Goal: Transaction & Acquisition: Purchase product/service

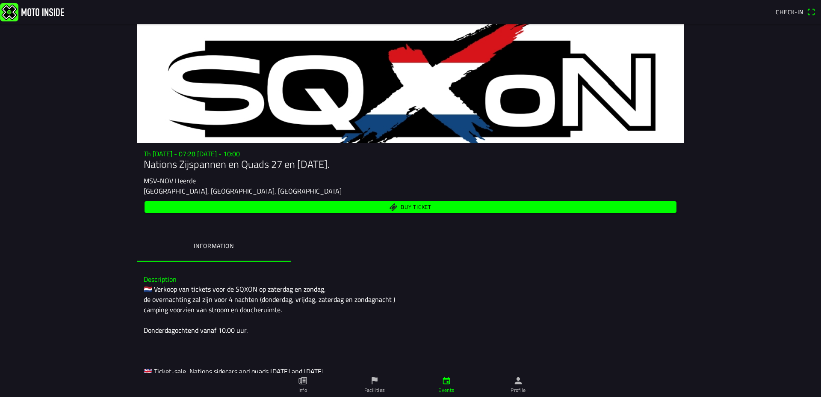
click at [427, 205] on span "Buy ticket" at bounding box center [416, 207] width 31 height 6
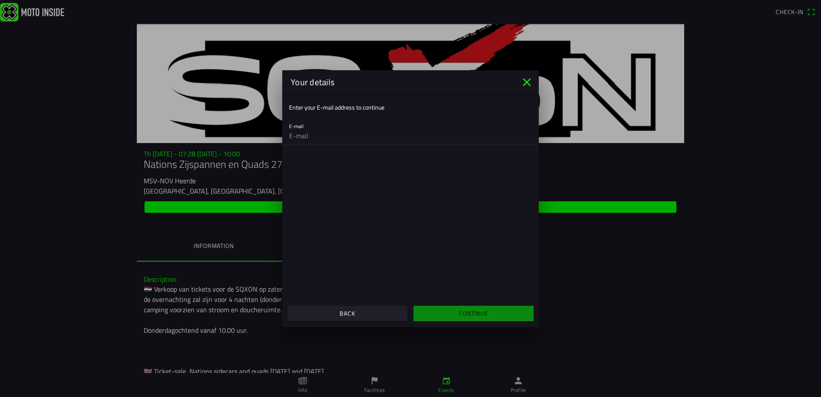
click at [354, 140] on input "email" at bounding box center [410, 135] width 243 height 17
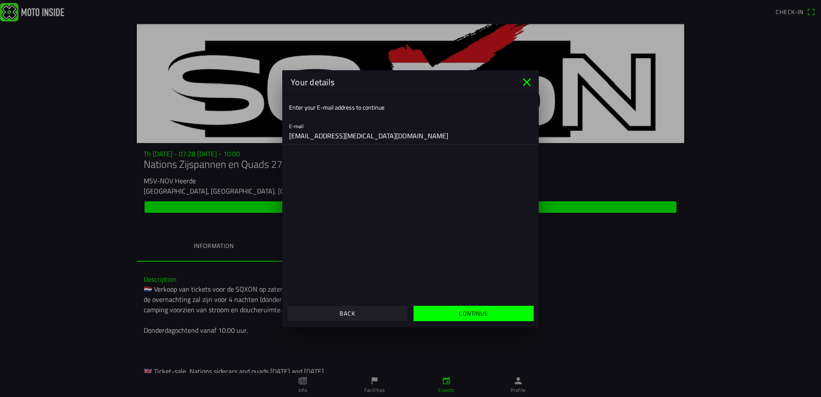
type input "the.parkinsons@sky.com"
click at [0, 0] on slot "Continue" at bounding box center [0, 0] width 0 height 0
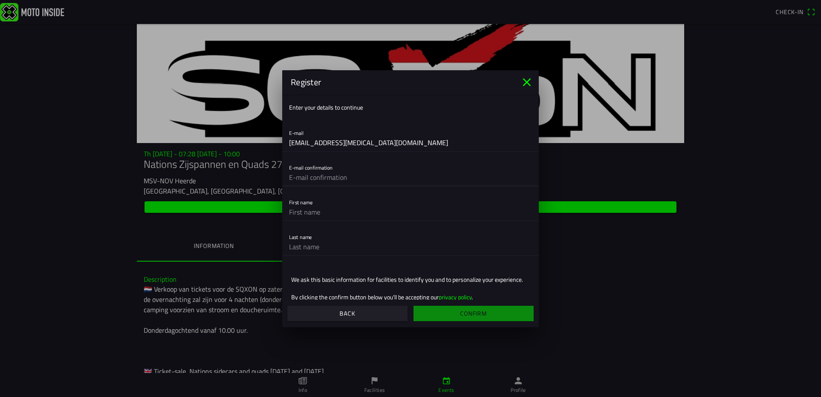
click at [353, 174] on input "text" at bounding box center [410, 177] width 243 height 17
type input "the.parkinsons@sky.com"
click at [334, 207] on input "text" at bounding box center [410, 211] width 243 height 17
type input "Chris"
click at [312, 246] on input "text" at bounding box center [410, 246] width 243 height 17
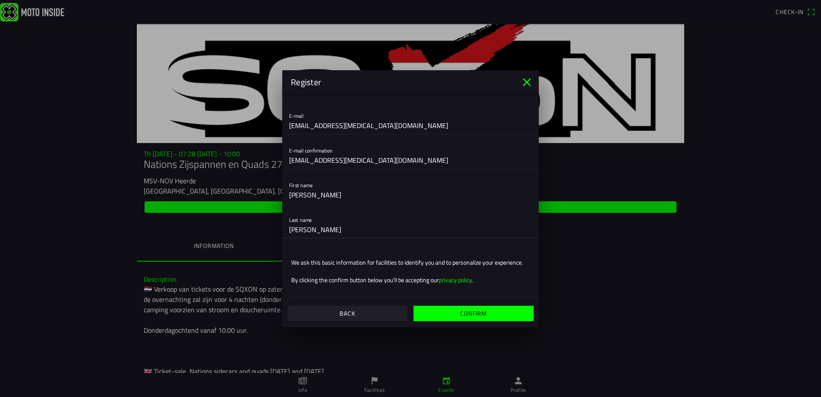
scroll to position [27, 0]
type input "Parkinson"
click at [0, 0] on slot "Confirm" at bounding box center [0, 0] width 0 height 0
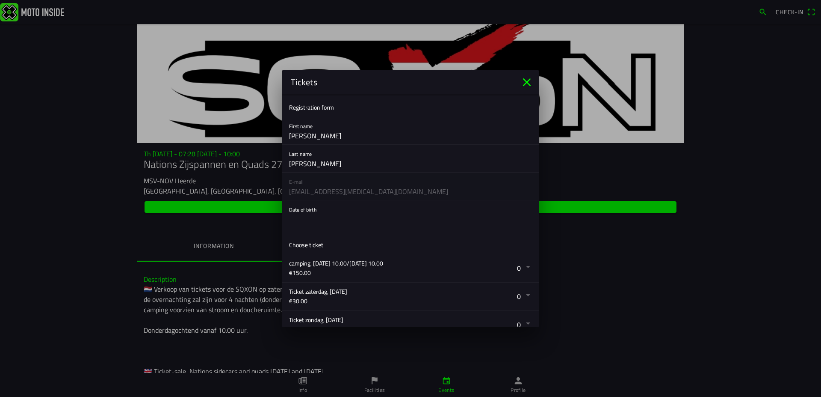
click at [324, 211] on button "button" at bounding box center [414, 213] width 250 height 27
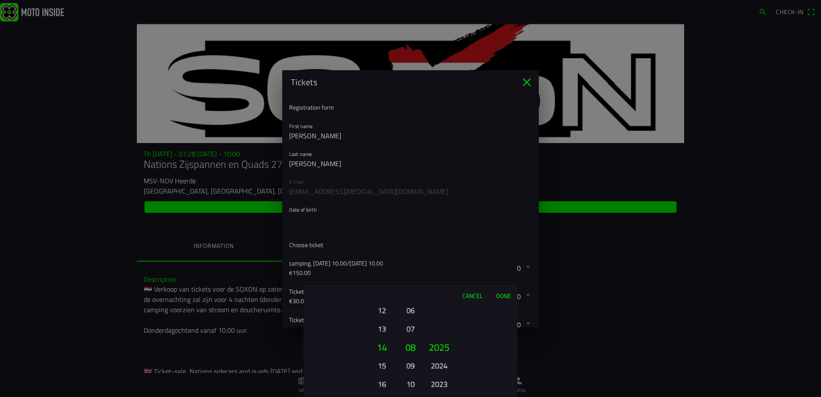
scroll to position [31, 0]
drag, startPoint x: 383, startPoint y: 307, endPoint x: 386, endPoint y: 315, distance: 8.4
click at [383, 308] on button "12" at bounding box center [382, 309] width 24 height 15
click at [382, 311] on button "11" at bounding box center [382, 309] width 24 height 15
click at [410, 329] on button "07" at bounding box center [411, 328] width 12 height 15
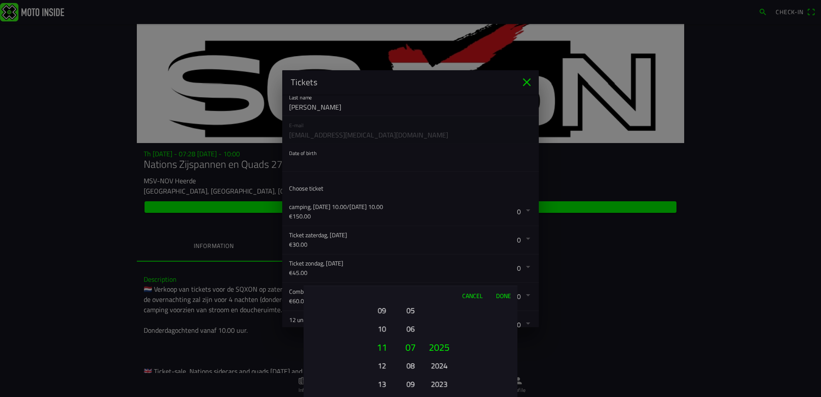
scroll to position [62, 0]
click at [441, 366] on button "2024" at bounding box center [439, 365] width 24 height 15
click at [441, 366] on button "2023" at bounding box center [439, 365] width 24 height 15
click at [441, 364] on button "2022" at bounding box center [439, 365] width 24 height 15
click at [441, 364] on button "2021" at bounding box center [439, 365] width 24 height 15
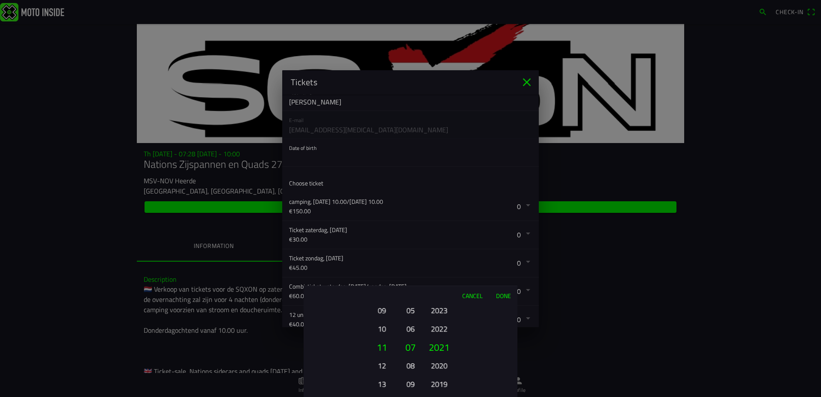
click at [441, 364] on button "2020" at bounding box center [439, 365] width 24 height 15
click at [441, 364] on button "2019" at bounding box center [439, 365] width 24 height 15
click at [441, 364] on button "2018" at bounding box center [439, 365] width 24 height 15
click at [441, 364] on button "2008" at bounding box center [439, 365] width 24 height 15
click at [441, 364] on button "2002" at bounding box center [439, 365] width 24 height 15
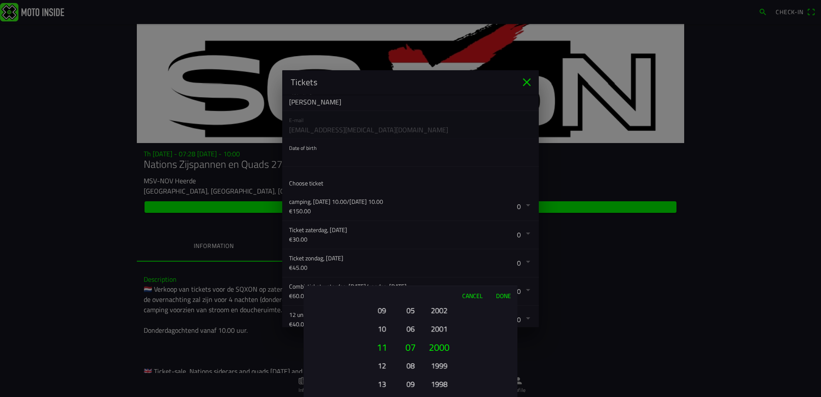
click at [441, 364] on button "1999" at bounding box center [439, 365] width 24 height 15
click at [441, 364] on button "1998" at bounding box center [439, 365] width 24 height 15
click at [441, 364] on button "1997" at bounding box center [439, 365] width 24 height 15
click at [441, 364] on button "1996" at bounding box center [439, 365] width 24 height 15
click at [441, 364] on button "1994" at bounding box center [439, 365] width 24 height 15
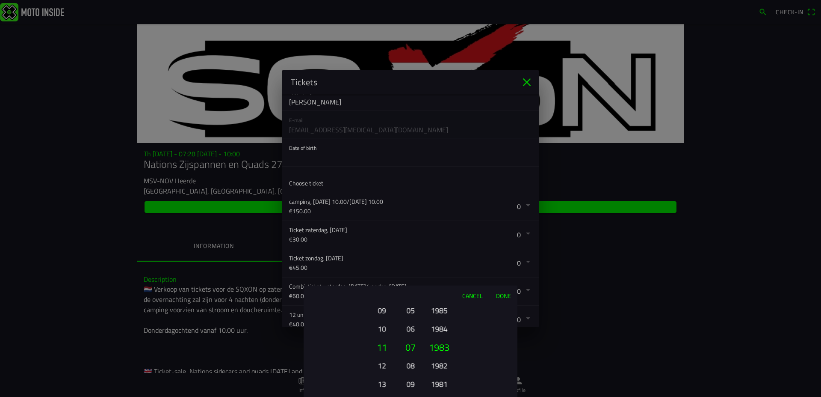
click at [441, 364] on button "1982" at bounding box center [439, 365] width 24 height 15
click at [441, 364] on button "1976" at bounding box center [439, 365] width 24 height 15
click at [441, 376] on button "1974" at bounding box center [439, 383] width 24 height 15
click at [441, 364] on button "1973" at bounding box center [439, 365] width 24 height 15
click at [441, 364] on button "1972" at bounding box center [439, 365] width 24 height 15
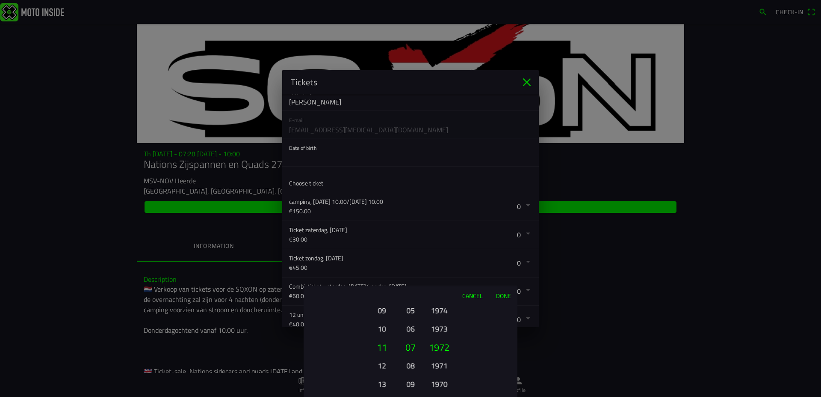
click at [441, 364] on button "1971" at bounding box center [439, 365] width 24 height 15
click at [441, 364] on button "1970" at bounding box center [439, 365] width 24 height 15
click at [441, 364] on button "1969" at bounding box center [439, 365] width 24 height 15
click at [441, 364] on button "1968" at bounding box center [439, 365] width 24 height 15
click at [441, 376] on button "1966" at bounding box center [439, 383] width 24 height 15
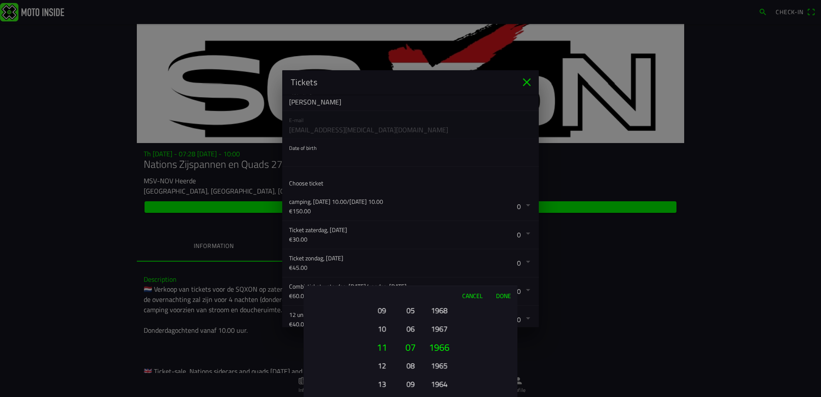
click at [441, 364] on button "1965" at bounding box center [439, 365] width 24 height 15
click at [441, 364] on button "1964" at bounding box center [439, 365] width 24 height 15
click at [441, 364] on button "1963" at bounding box center [439, 365] width 24 height 15
click at [441, 364] on button "1962" at bounding box center [439, 365] width 24 height 15
click at [441, 364] on button "1961" at bounding box center [439, 365] width 24 height 15
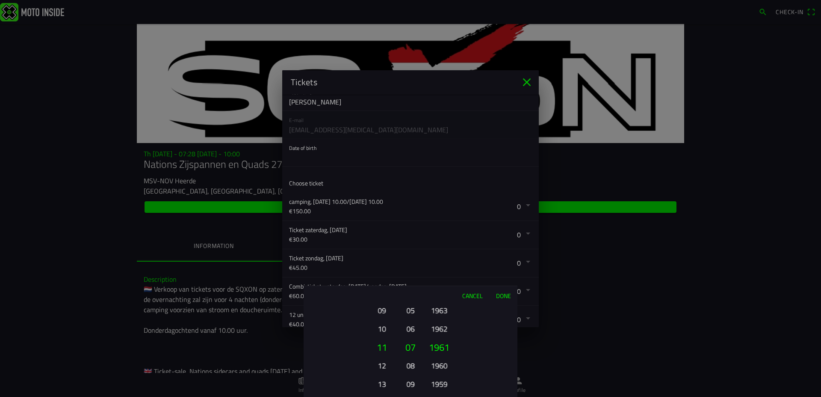
click at [437, 383] on button "1959" at bounding box center [439, 383] width 24 height 15
click at [502, 296] on button "Done" at bounding box center [503, 295] width 28 height 19
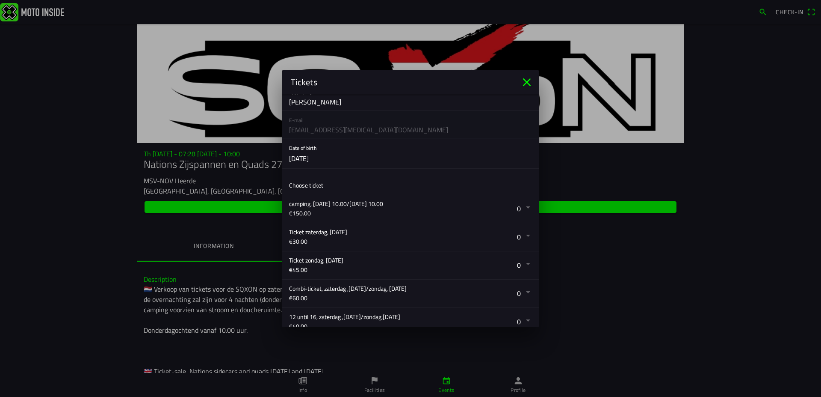
click at [519, 207] on button "button" at bounding box center [414, 209] width 250 height 28
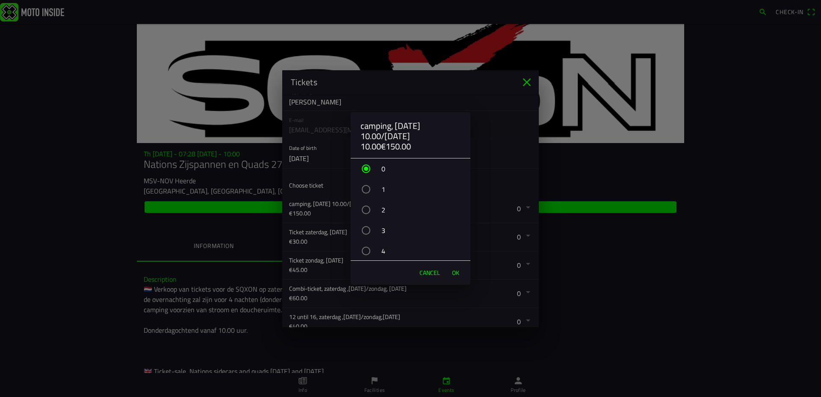
click at [368, 188] on div "button" at bounding box center [366, 189] width 9 height 9
click at [456, 271] on span "OK" at bounding box center [455, 272] width 7 height 9
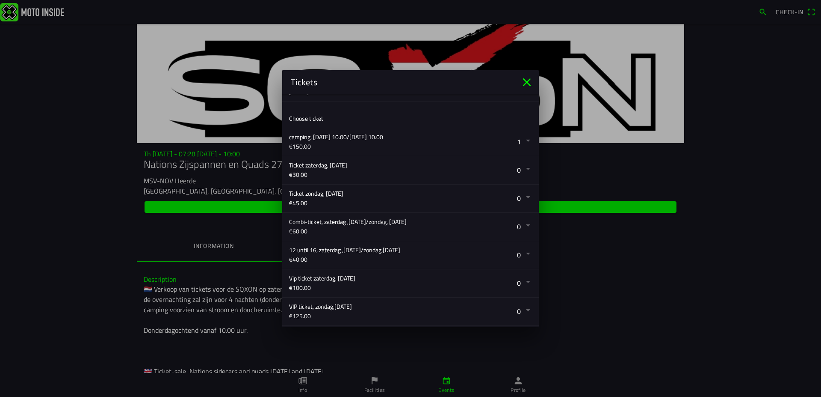
scroll to position [125, 0]
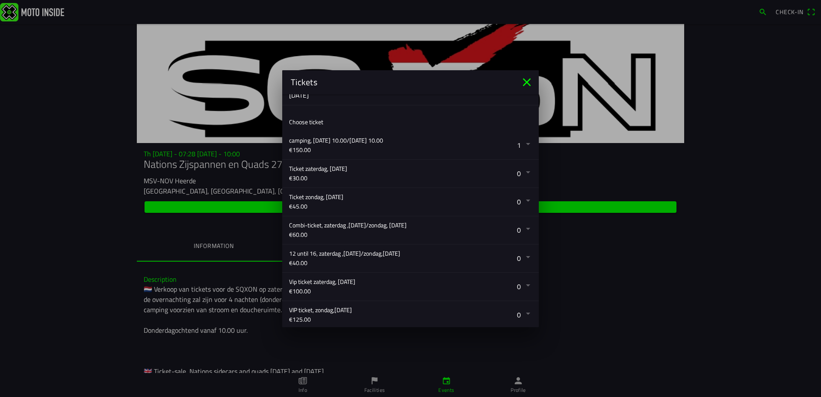
click at [522, 228] on button "button" at bounding box center [414, 230] width 250 height 28
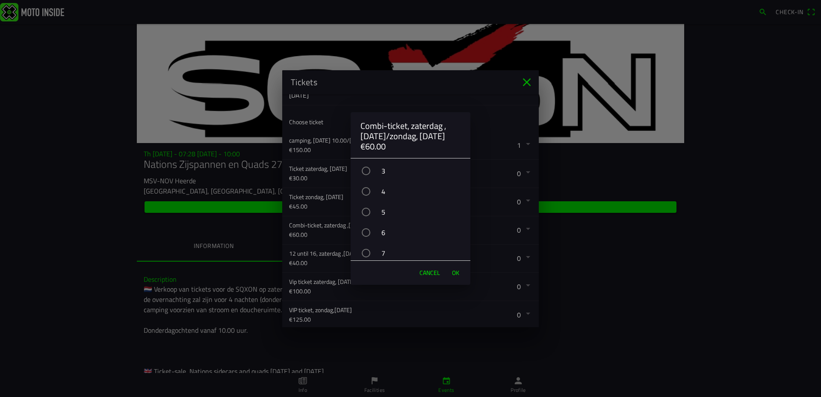
scroll to position [62, 0]
click at [369, 227] on div "button" at bounding box center [366, 229] width 9 height 9
click at [455, 273] on span "OK" at bounding box center [455, 272] width 7 height 9
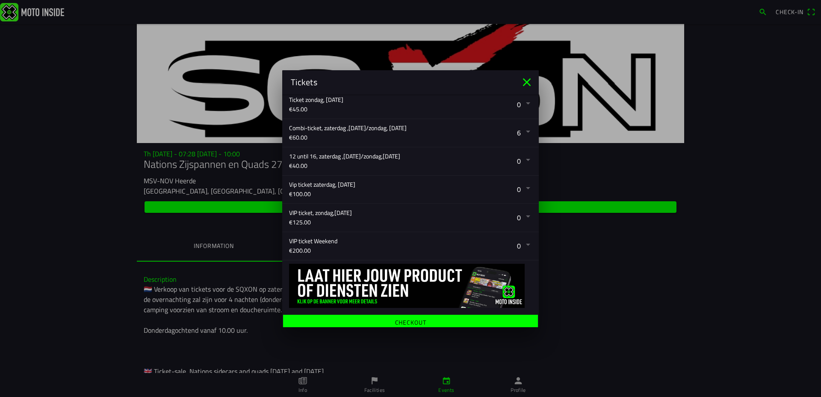
scroll to position [227, 0]
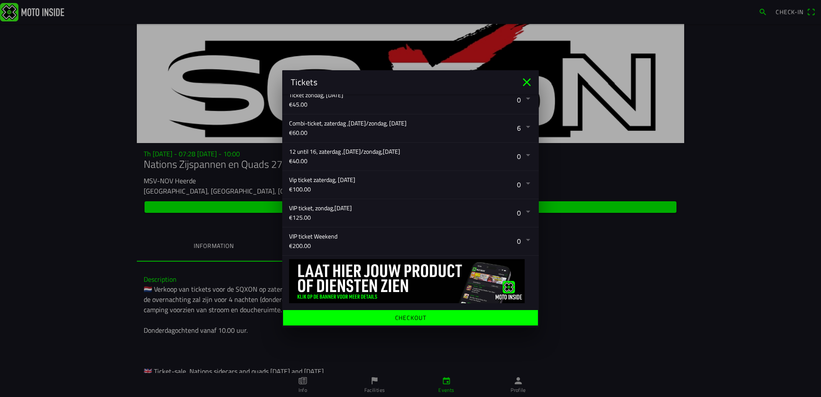
click at [408, 317] on ion-label "Checkout" at bounding box center [410, 317] width 31 height 6
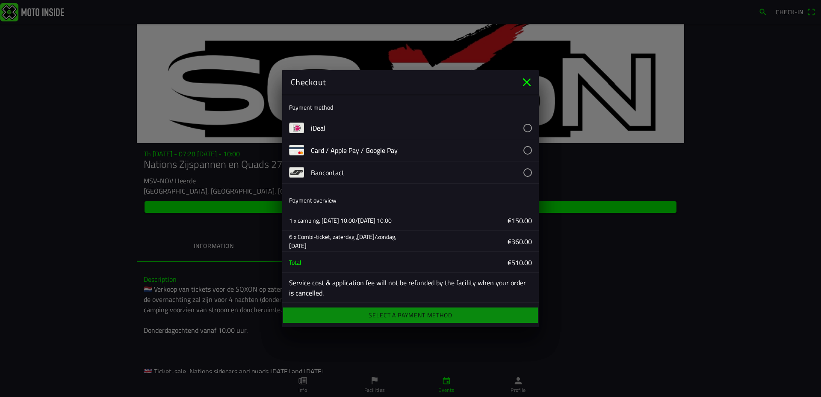
click at [520, 149] on button "button" at bounding box center [425, 150] width 228 height 22
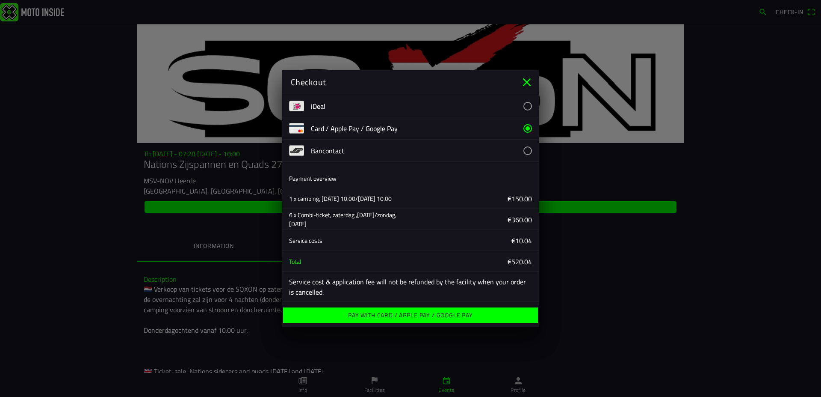
scroll to position [23, 0]
click at [416, 312] on ion-label "Pay with Card / Apple Pay / Google Pay" at bounding box center [410, 315] width 125 height 6
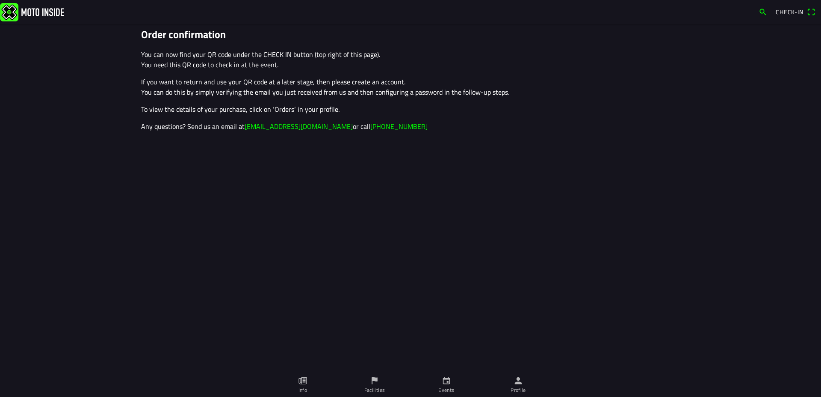
click at [800, 12] on span "Check-in" at bounding box center [790, 11] width 28 height 9
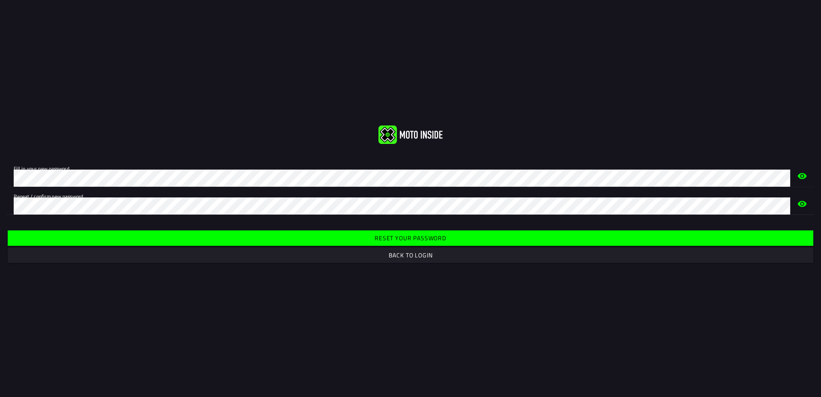
click at [0, 0] on slot "Reset your password" at bounding box center [0, 0] width 0 height 0
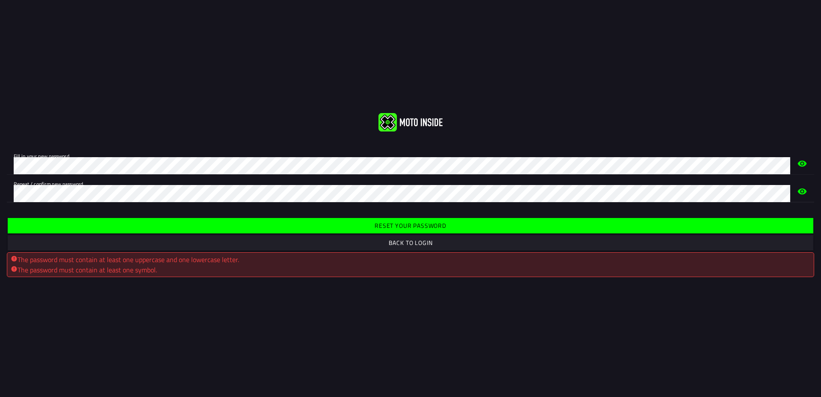
click at [0, 0] on slot "Reset your password" at bounding box center [0, 0] width 0 height 0
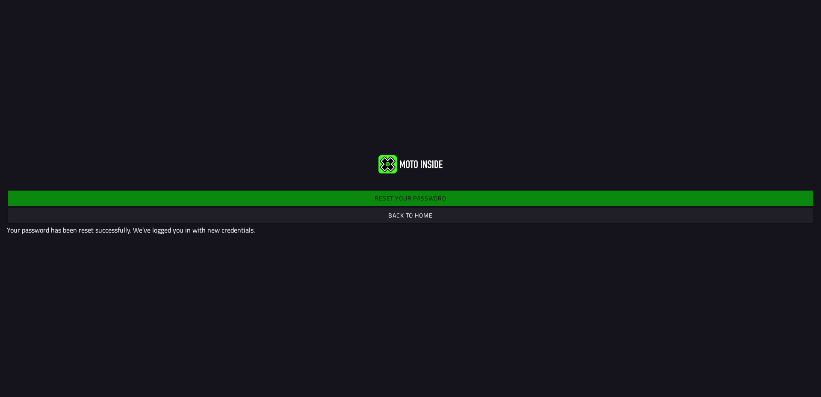
click at [0, 0] on slot "Back to home" at bounding box center [0, 0] width 0 height 0
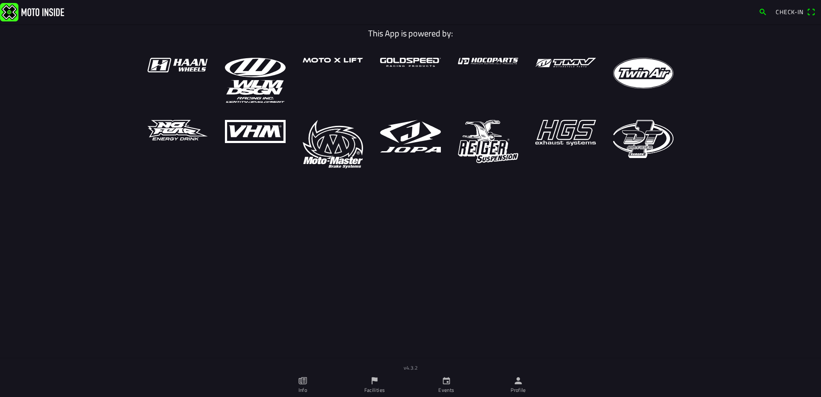
click at [788, 11] on span "Check-in" at bounding box center [790, 11] width 28 height 9
click at [516, 381] on icon "person" at bounding box center [518, 380] width 9 height 9
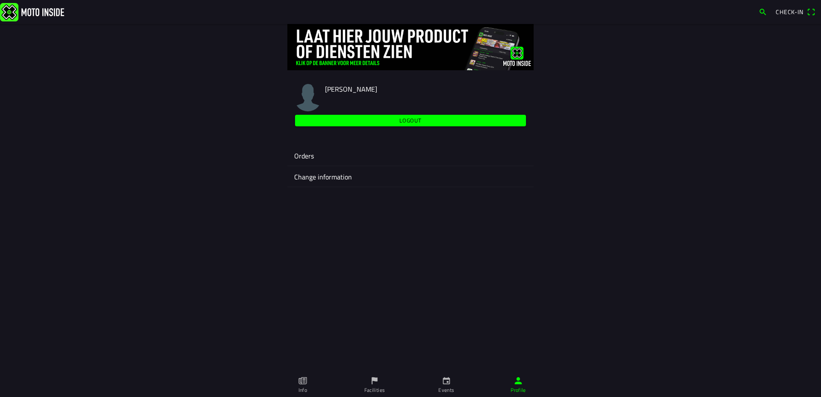
click at [308, 154] on ion-label "Orders" at bounding box center [410, 156] width 233 height 10
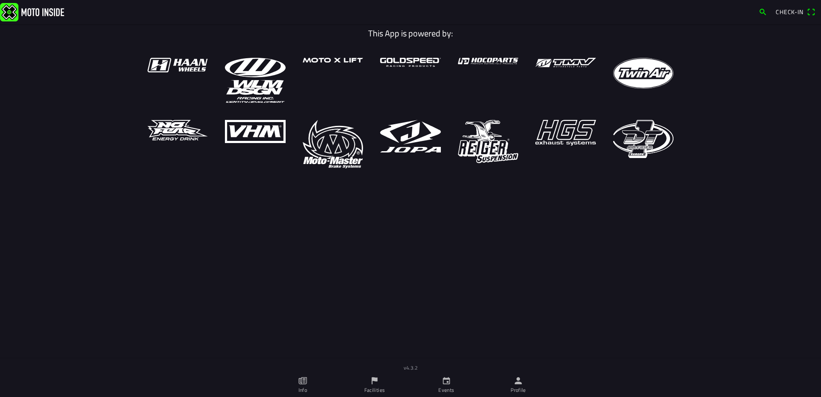
click at [519, 382] on icon "person" at bounding box center [518, 380] width 7 height 7
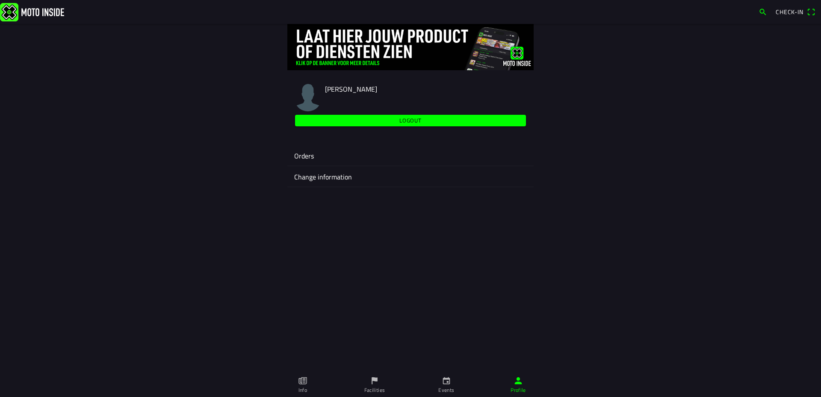
click at [306, 155] on ion-label "Orders" at bounding box center [410, 156] width 233 height 10
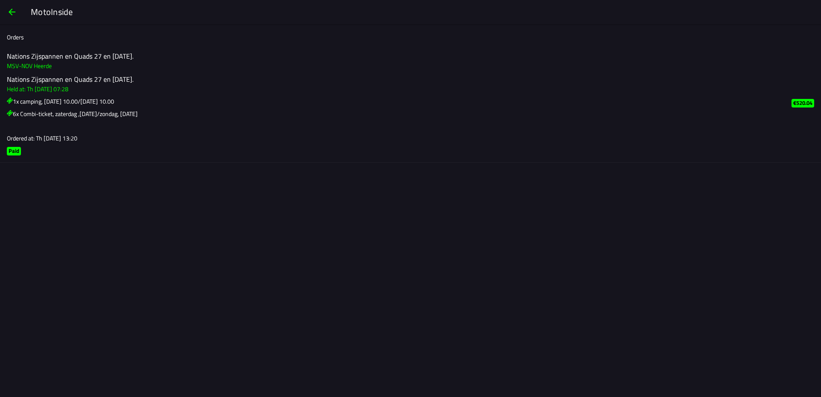
click at [12, 10] on span "button" at bounding box center [12, 12] width 10 height 21
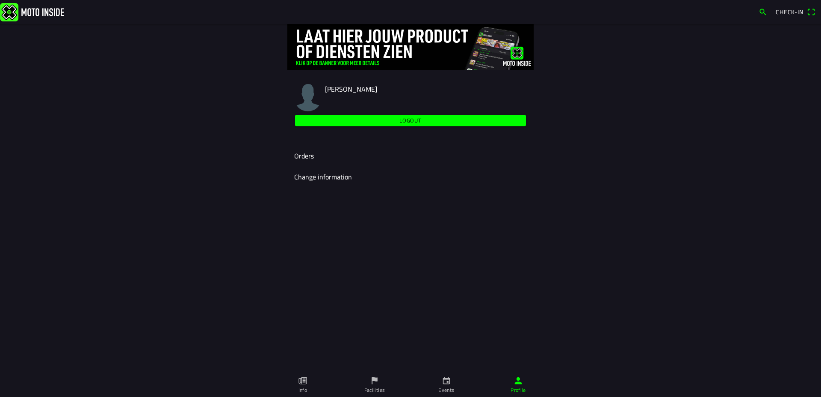
click at [12, 10] on img at bounding box center [32, 12] width 64 height 18
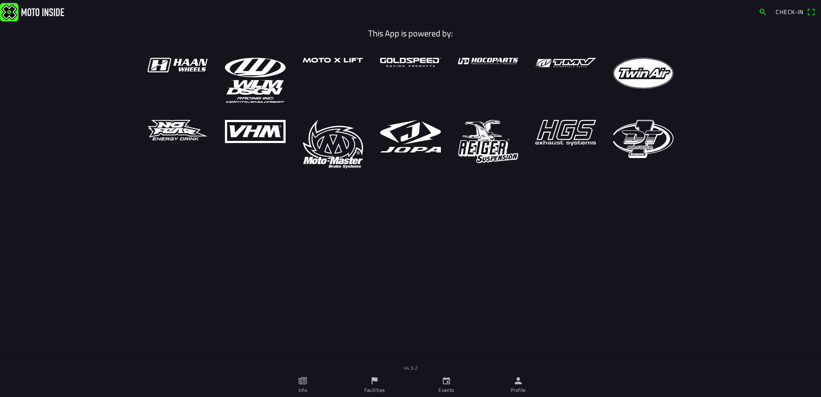
click at [302, 381] on icon "paper" at bounding box center [302, 380] width 9 height 9
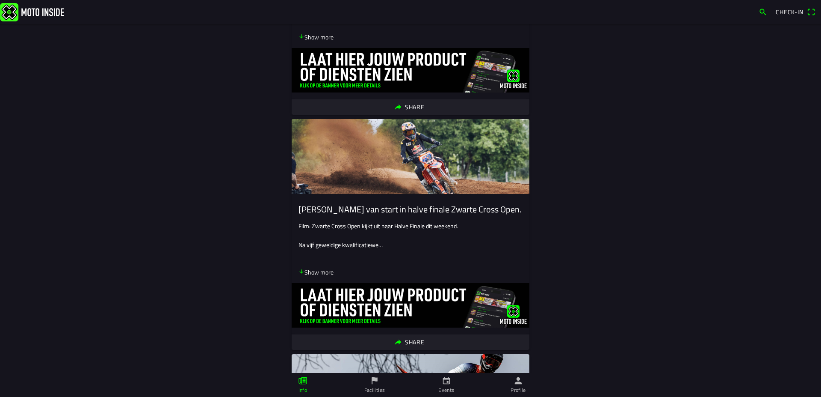
scroll to position [1479, 0]
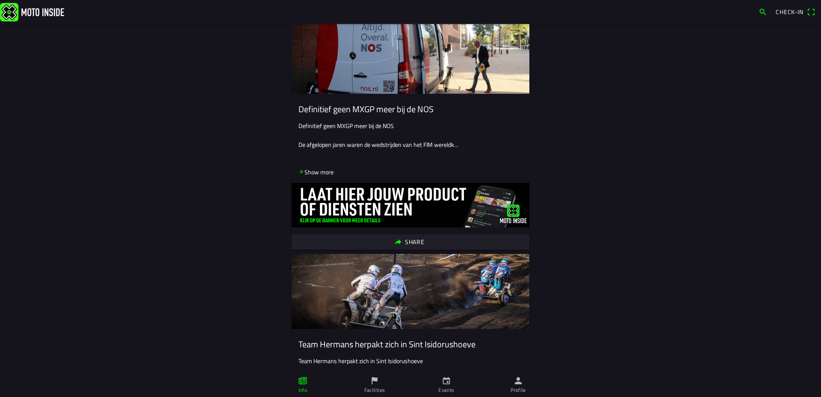
click at [446, 381] on icon "calendar" at bounding box center [446, 380] width 9 height 9
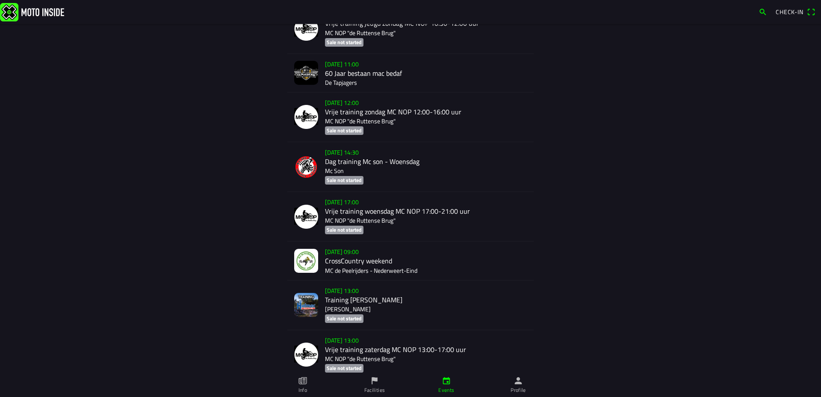
scroll to position [3635, 0]
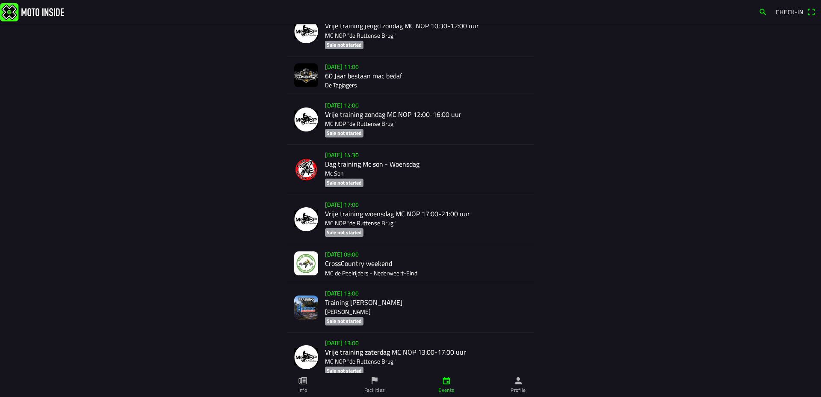
click at [372, 379] on icon "flag" at bounding box center [375, 380] width 6 height 7
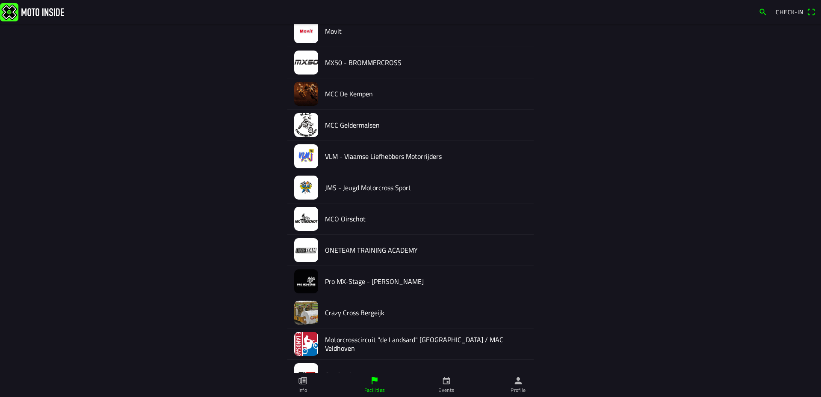
scroll to position [862, 0]
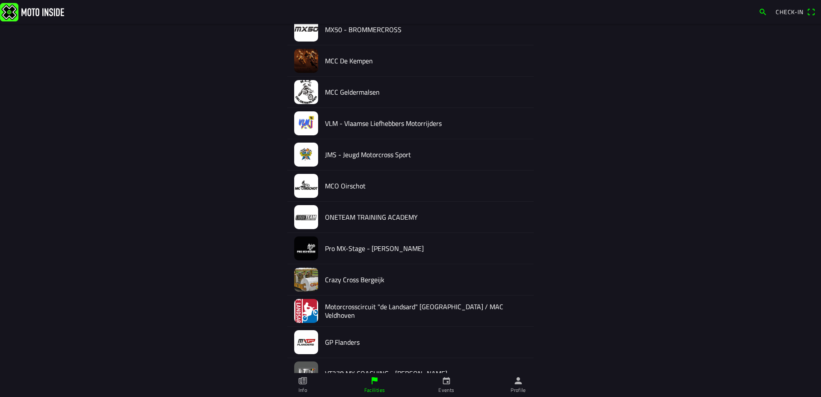
click at [520, 385] on link "Profile" at bounding box center [519, 385] width 72 height 24
